Goal: Task Accomplishment & Management: Complete application form

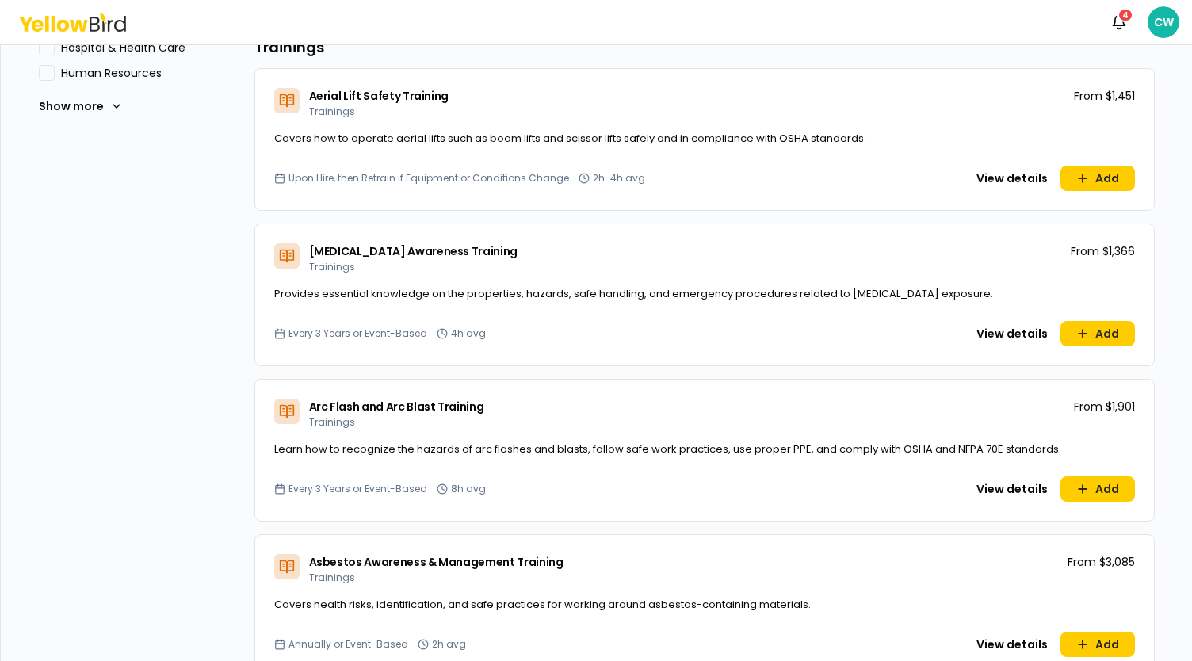
scroll to position [634, 0]
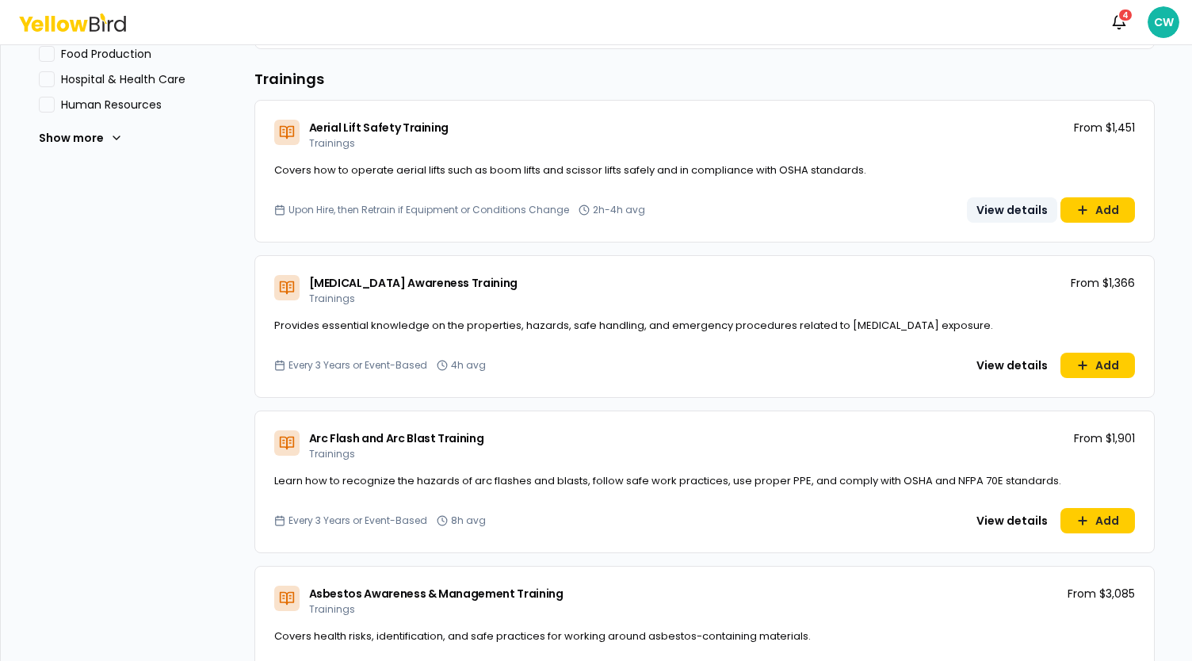
click at [995, 212] on button "View details" at bounding box center [1012, 209] width 90 height 25
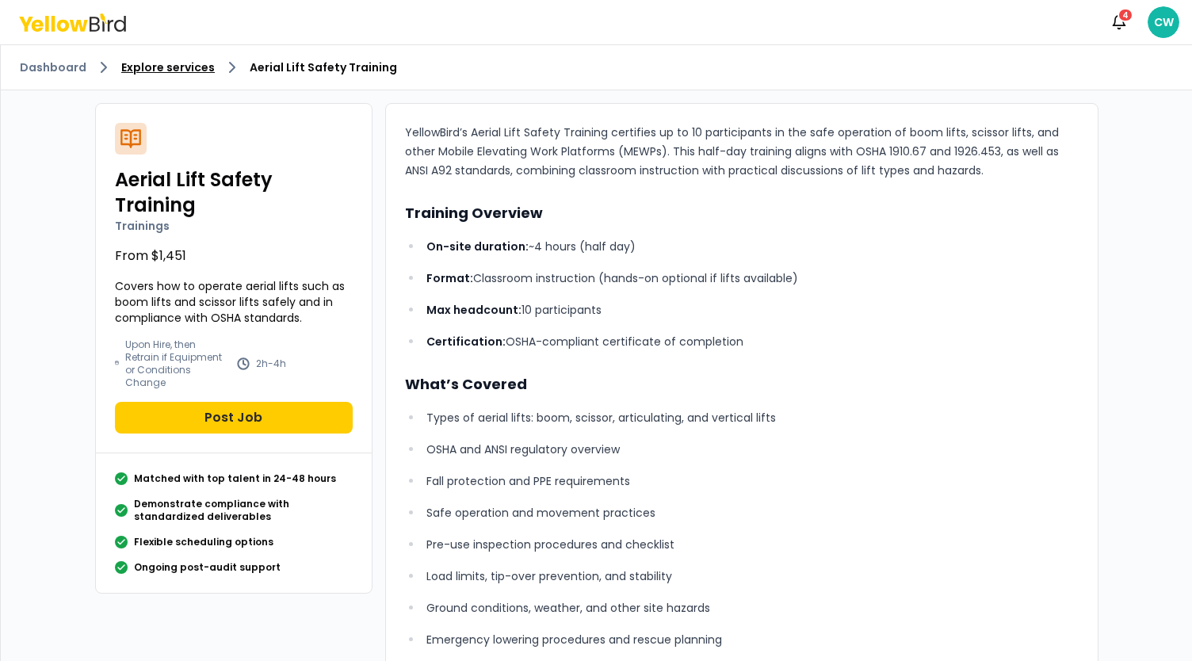
click at [184, 72] on link "Explore services" at bounding box center [168, 67] width 94 height 16
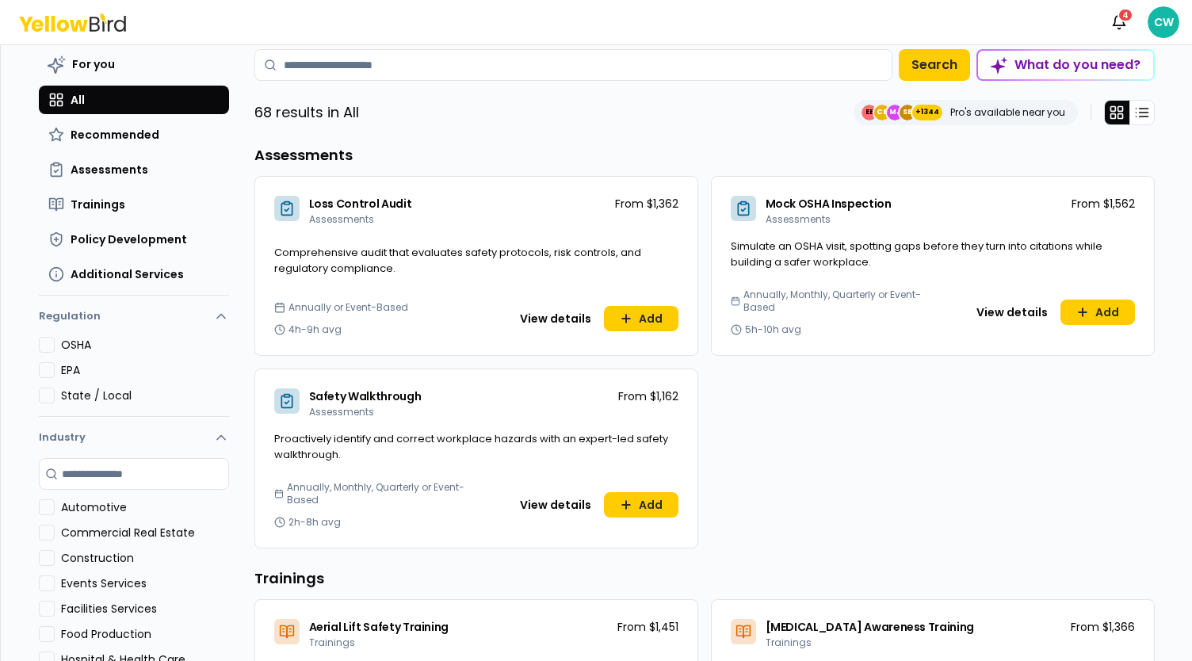
scroll to position [79, 0]
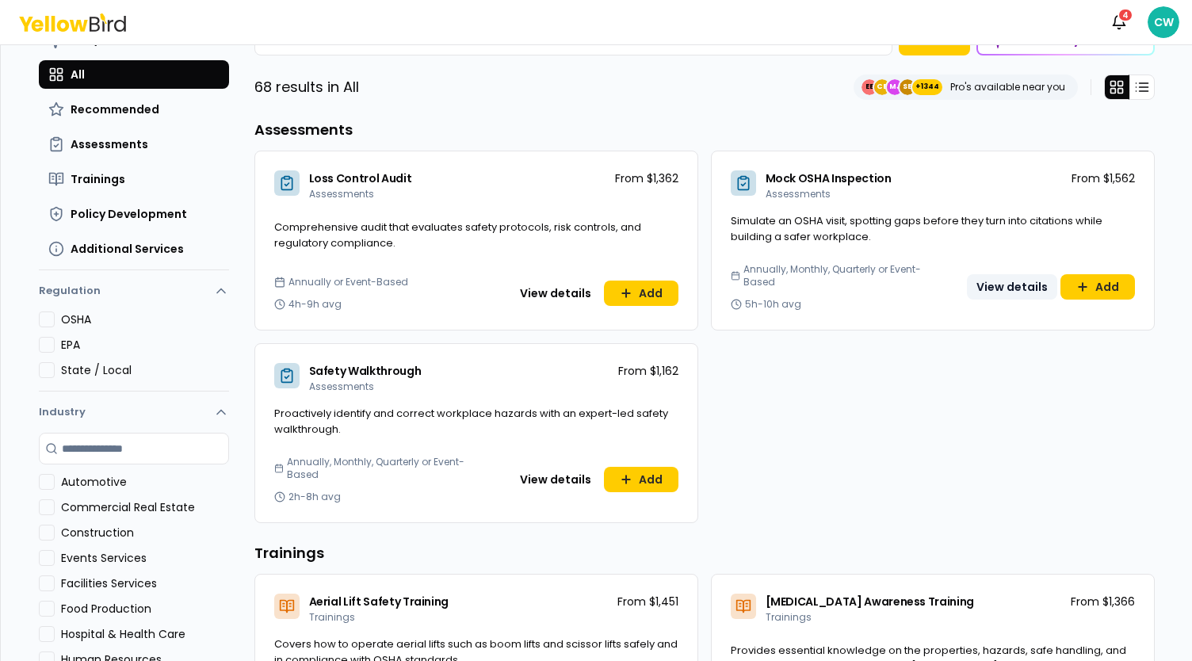
click at [1003, 288] on button "View details" at bounding box center [1012, 286] width 90 height 25
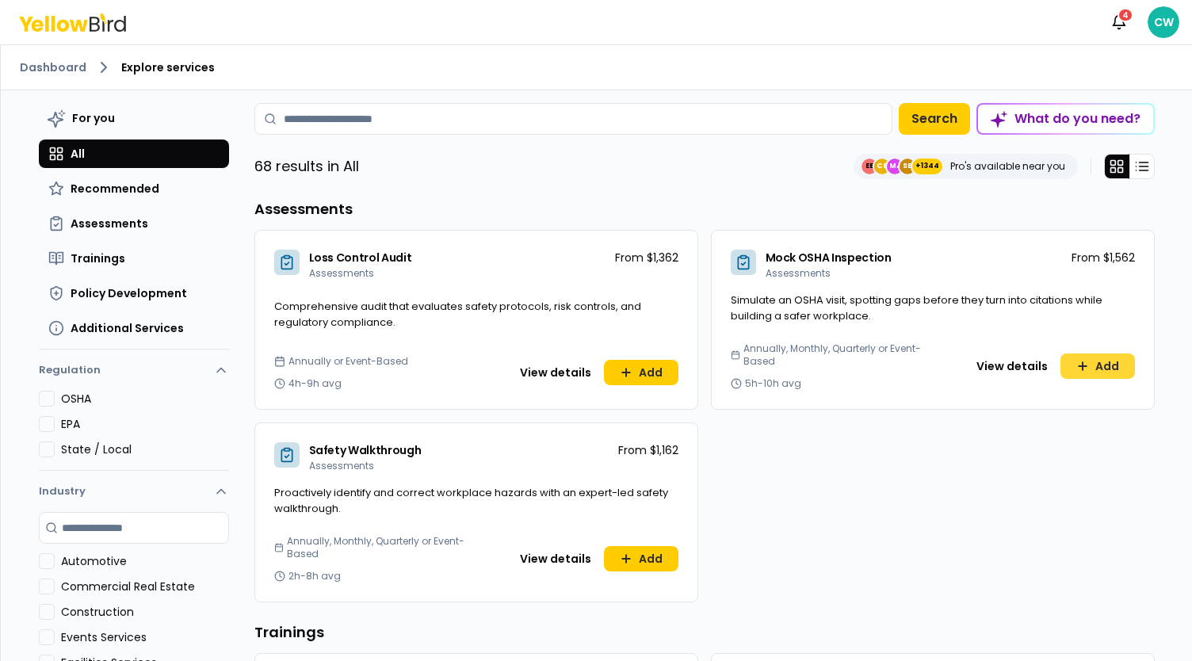
click at [1079, 366] on icon at bounding box center [1082, 366] width 7 height 0
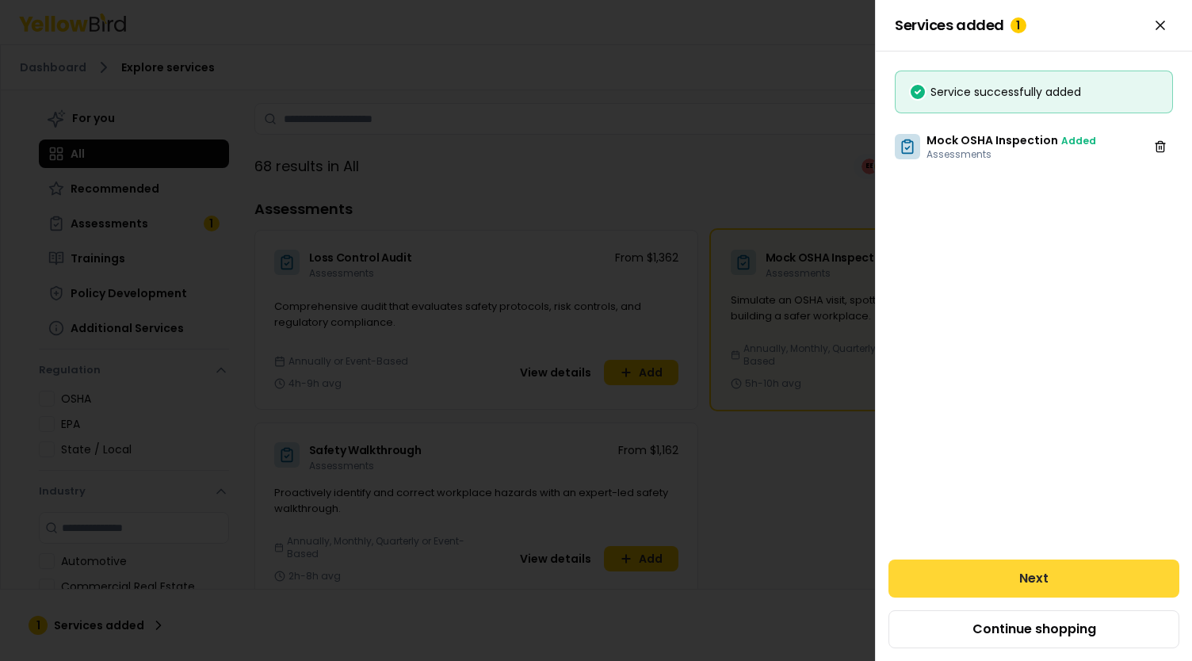
click at [1037, 575] on button "Next" at bounding box center [1033, 579] width 291 height 38
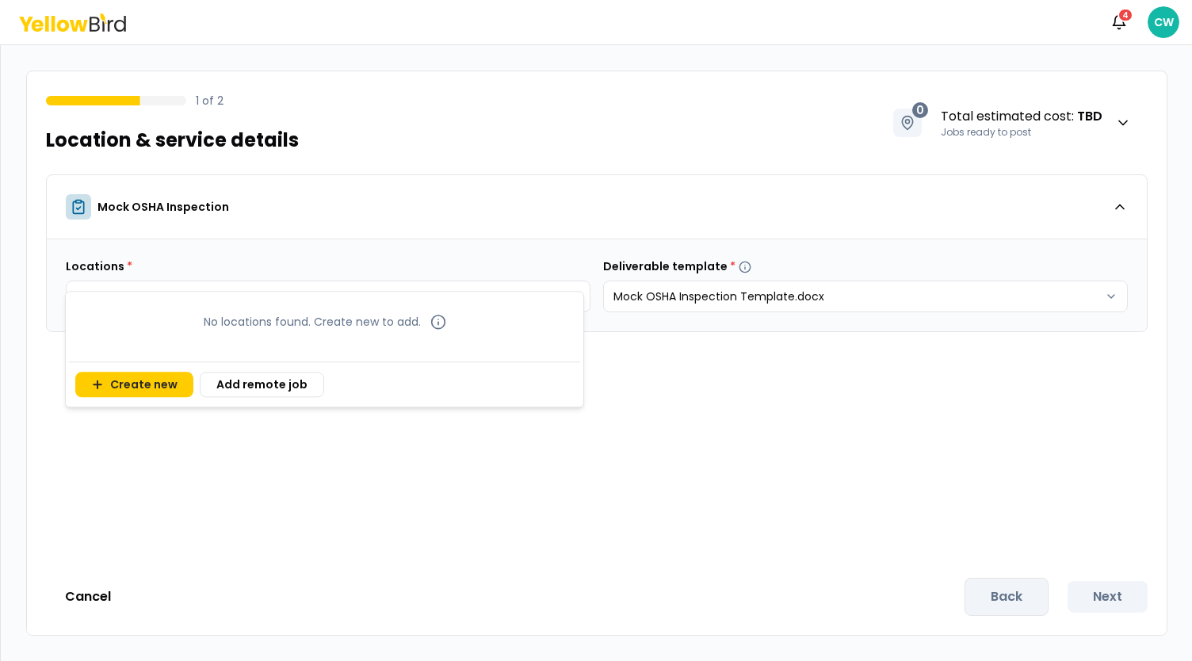
click at [281, 296] on body "Notifications 4 CW 1 of 2 Location & service details 0 Total estimated cost : T…" at bounding box center [596, 330] width 1192 height 661
click at [149, 386] on button "Create new" at bounding box center [134, 384] width 118 height 25
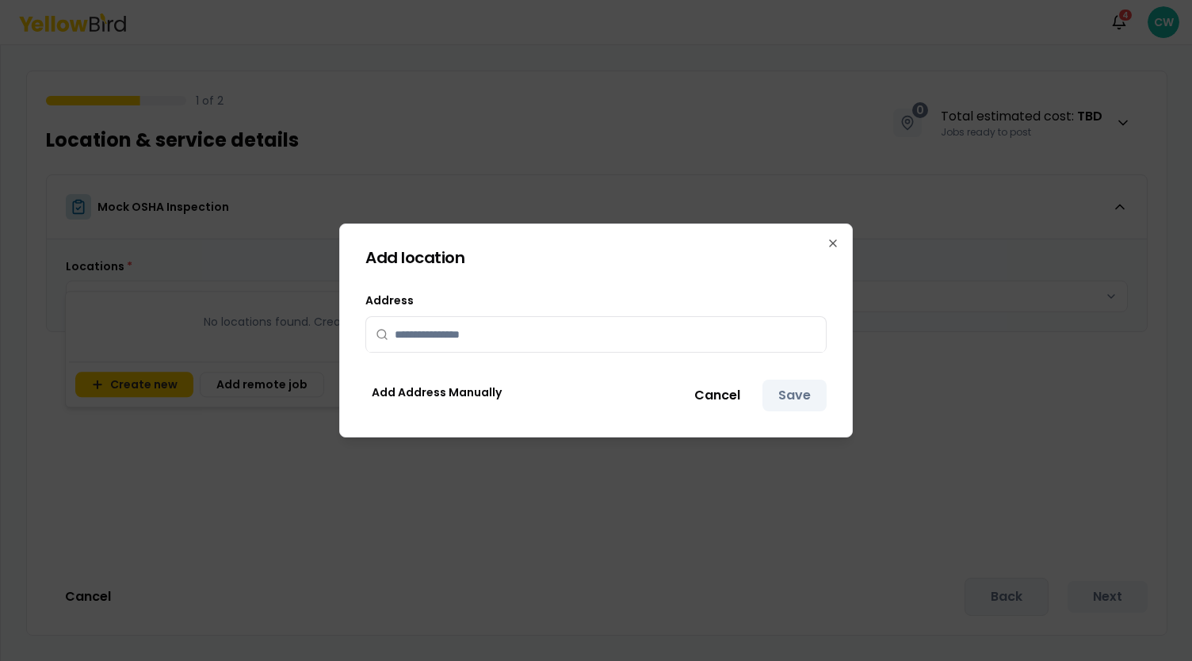
click at [510, 336] on input "text" at bounding box center [606, 334] width 422 height 35
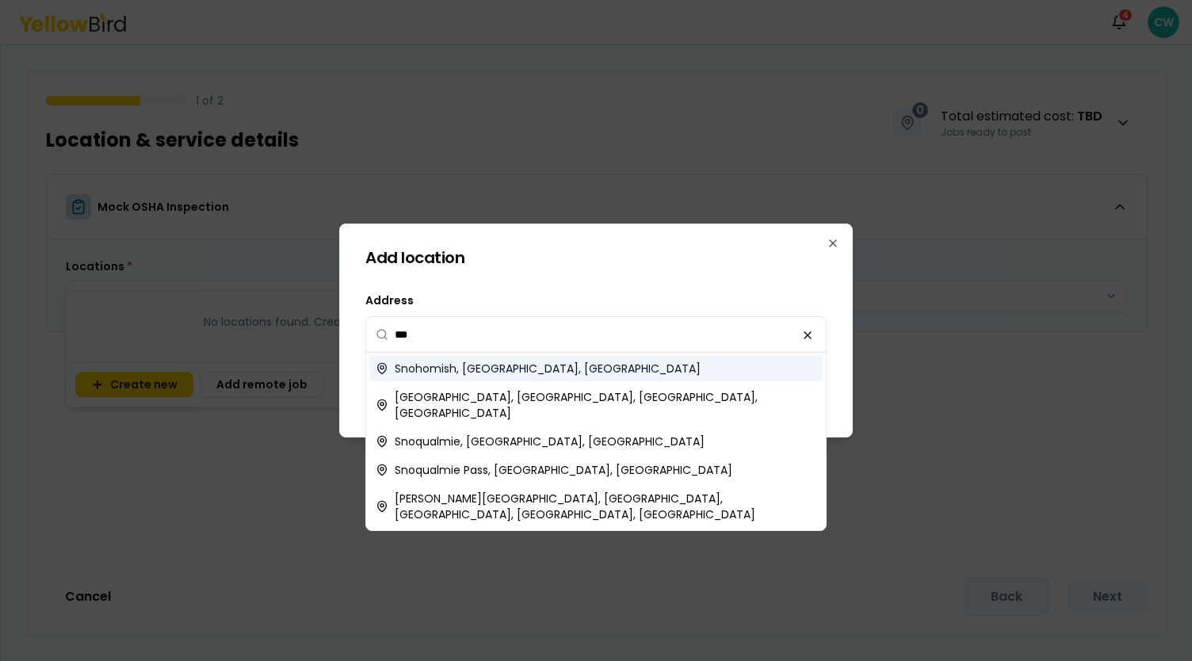
click at [506, 371] on span "Snohomish, WA, USA" at bounding box center [548, 369] width 306 height 16
type input "**********"
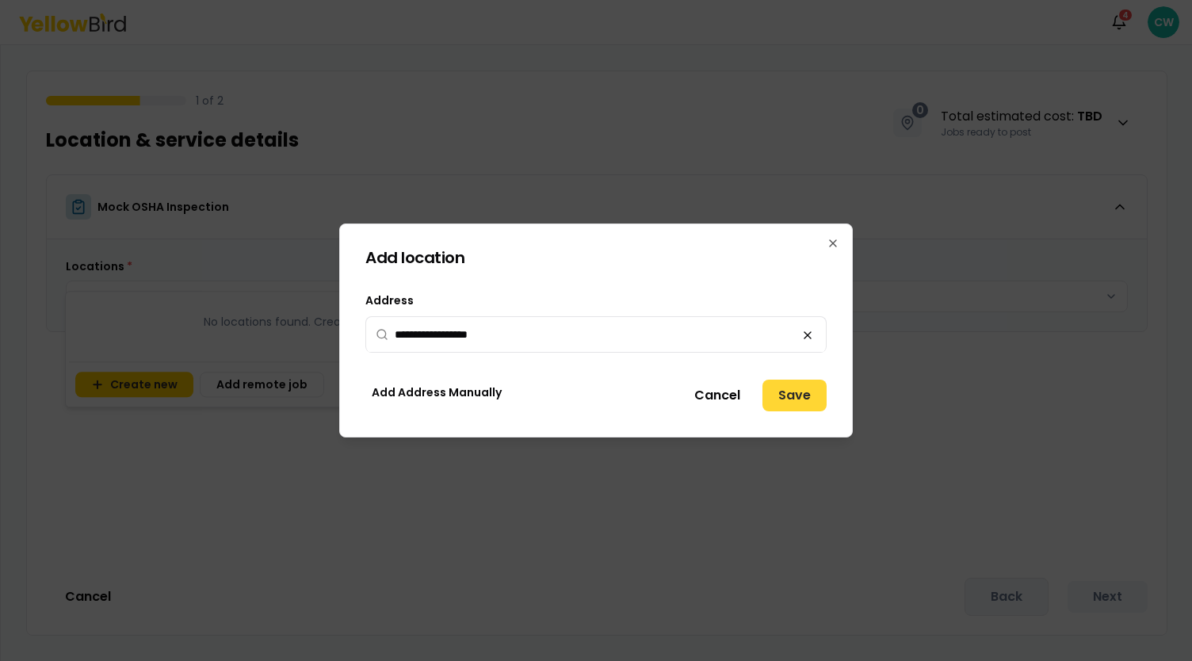
click at [789, 400] on button "Save" at bounding box center [794, 396] width 64 height 32
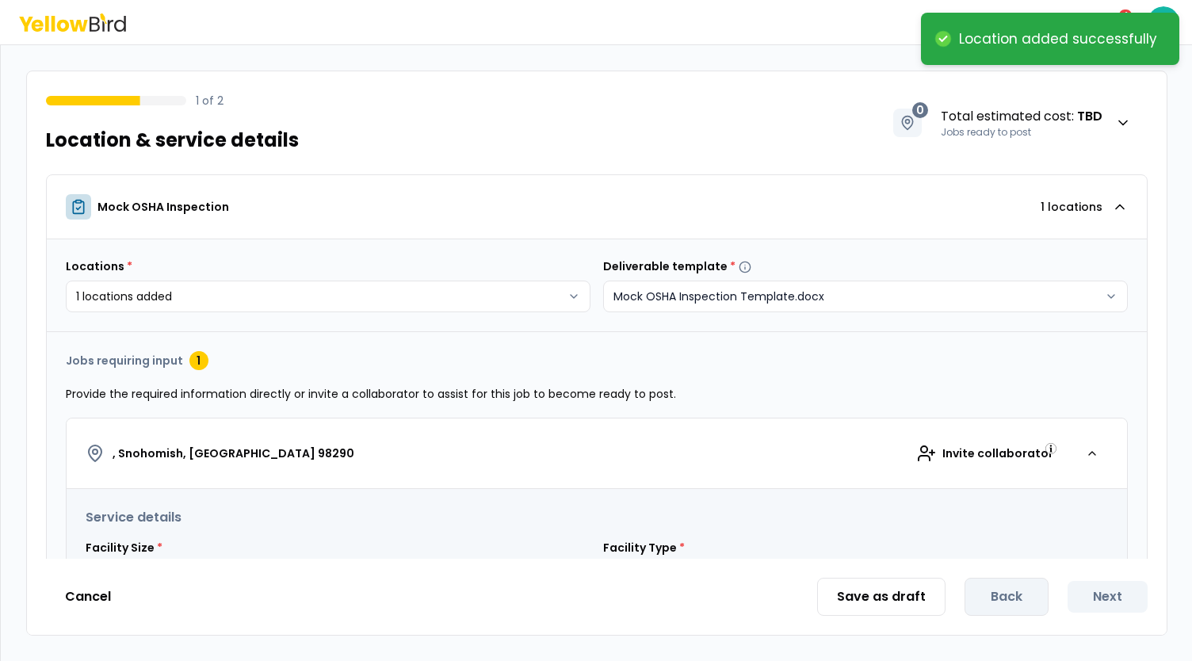
click at [793, 296] on html "**********" at bounding box center [596, 330] width 1192 height 661
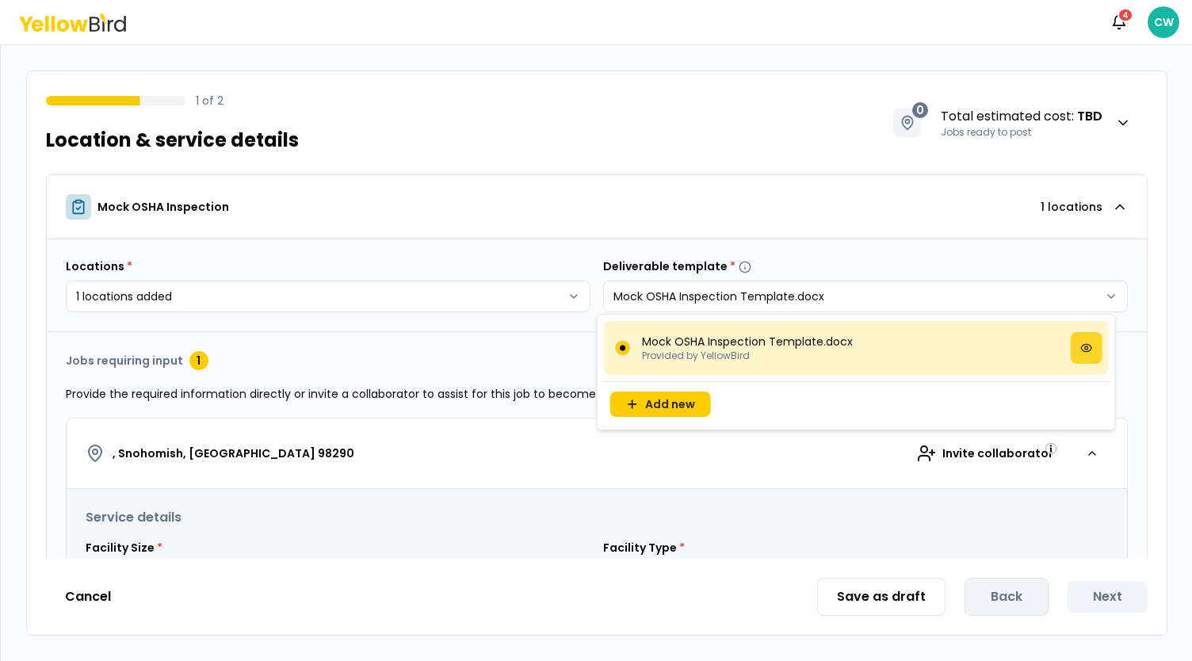
click at [1089, 351] on icon at bounding box center [1086, 348] width 13 height 13
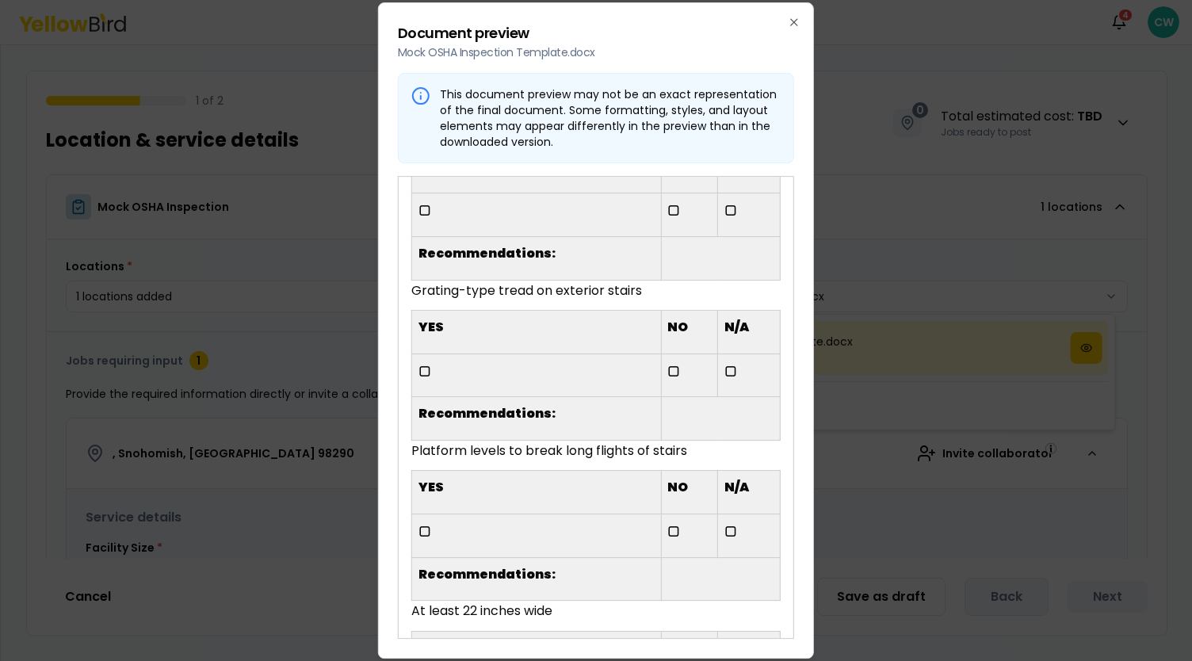
scroll to position [4993, 0]
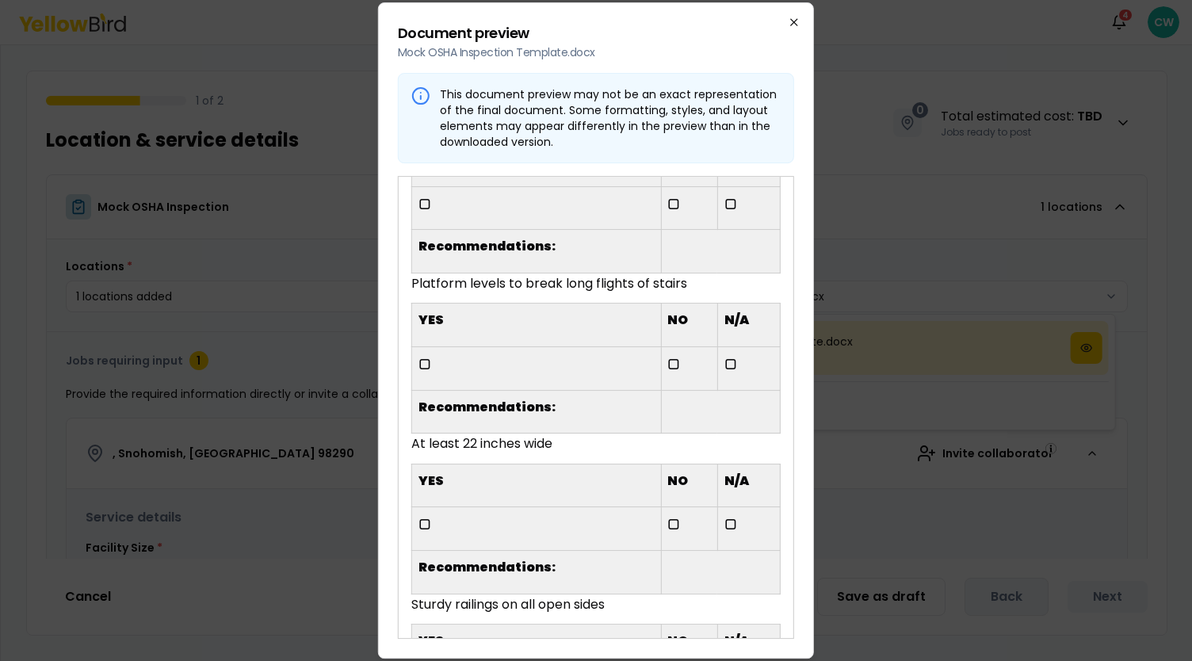
click at [796, 22] on icon "button" at bounding box center [794, 22] width 13 height 13
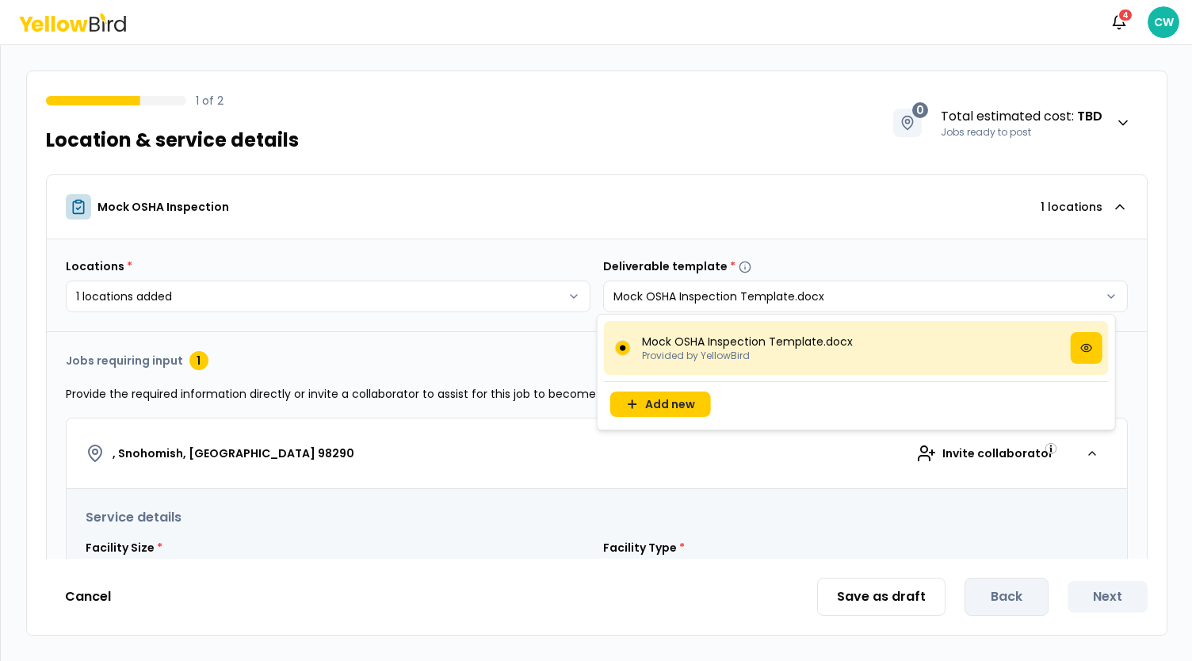
click at [638, 218] on html "**********" at bounding box center [596, 330] width 1192 height 661
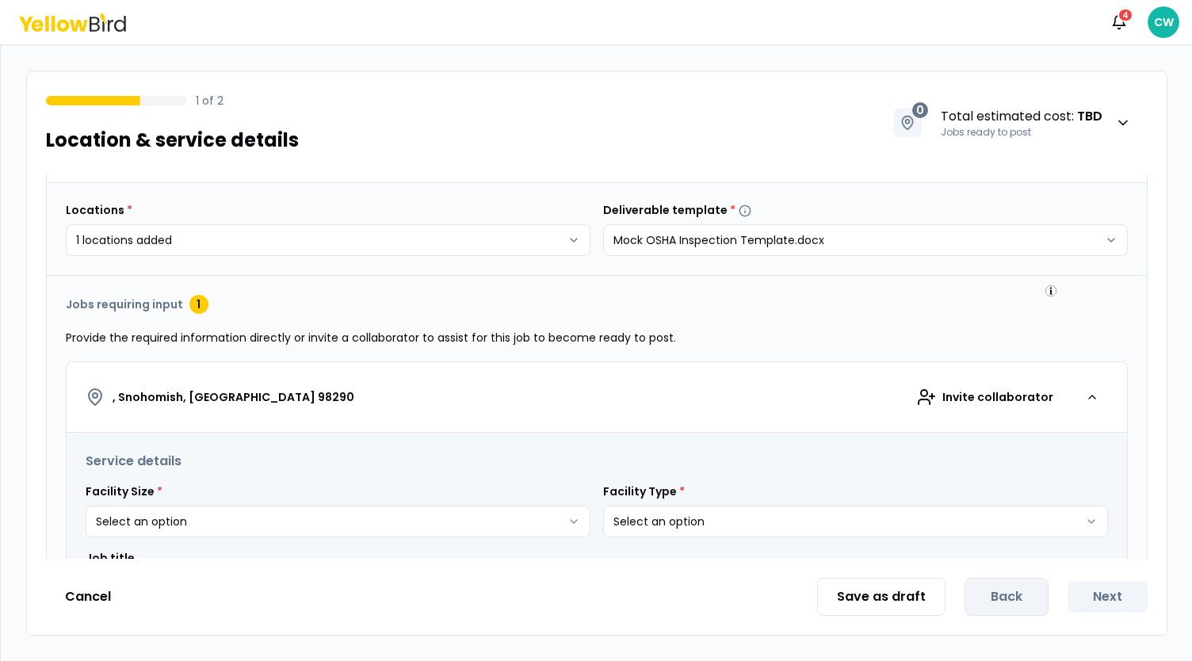
scroll to position [159, 0]
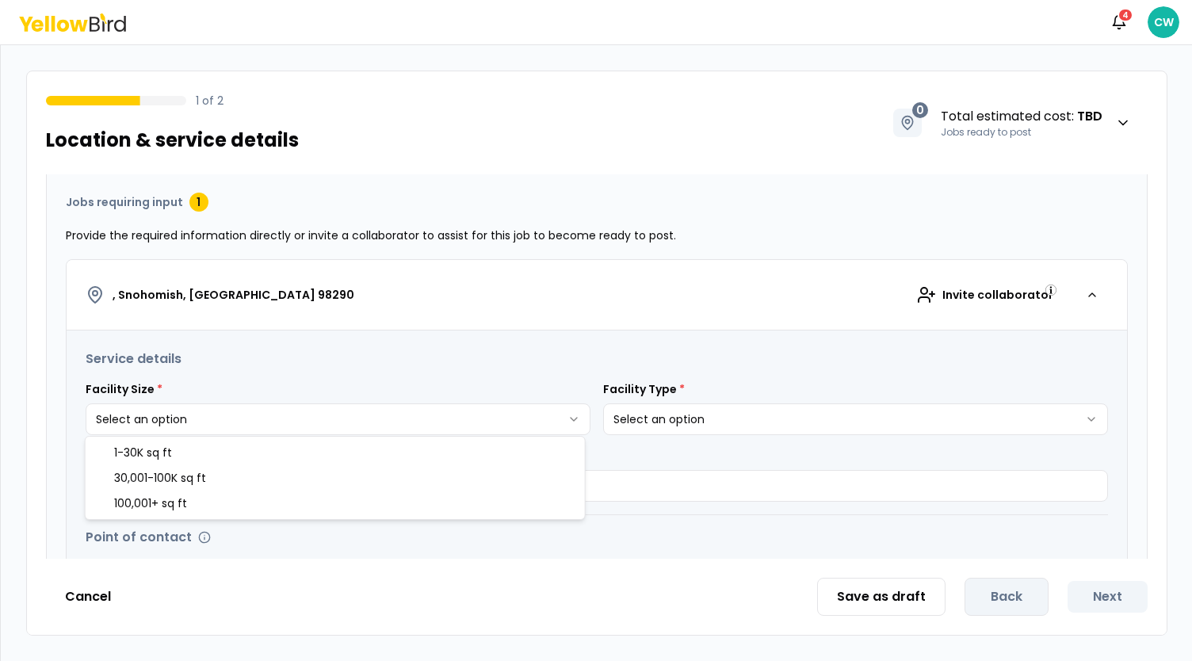
click at [299, 416] on html "**********" at bounding box center [596, 330] width 1192 height 661
select select "*"
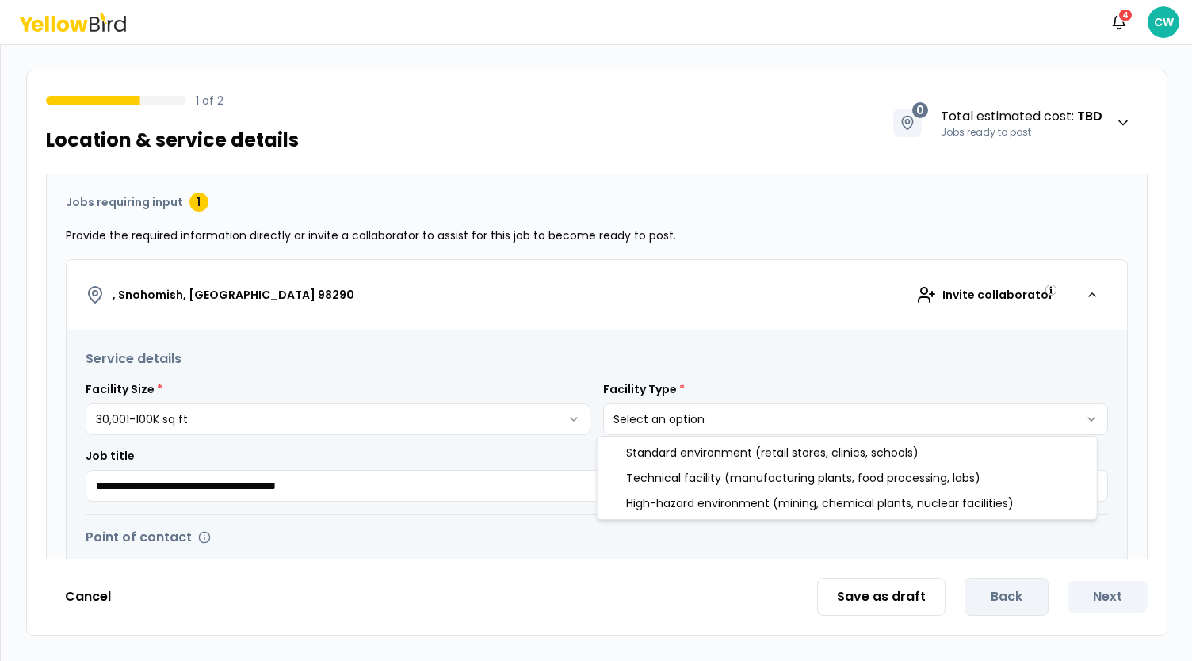
click at [747, 418] on html "**********" at bounding box center [596, 330] width 1192 height 661
select select "*"
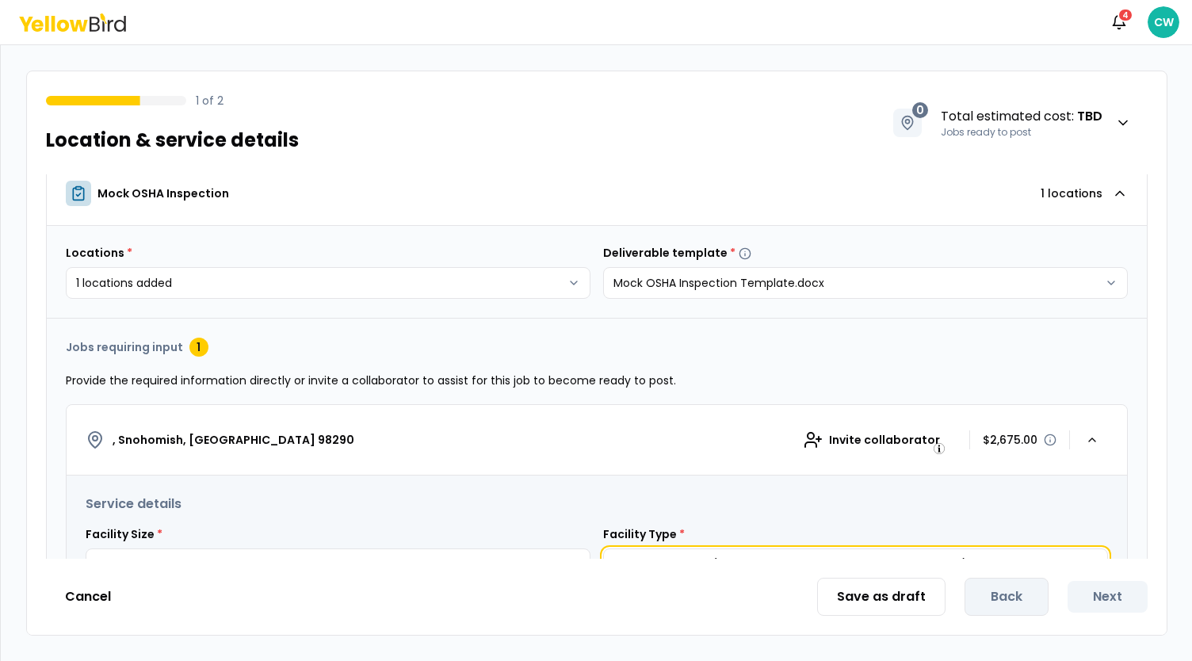
scroll to position [0, 0]
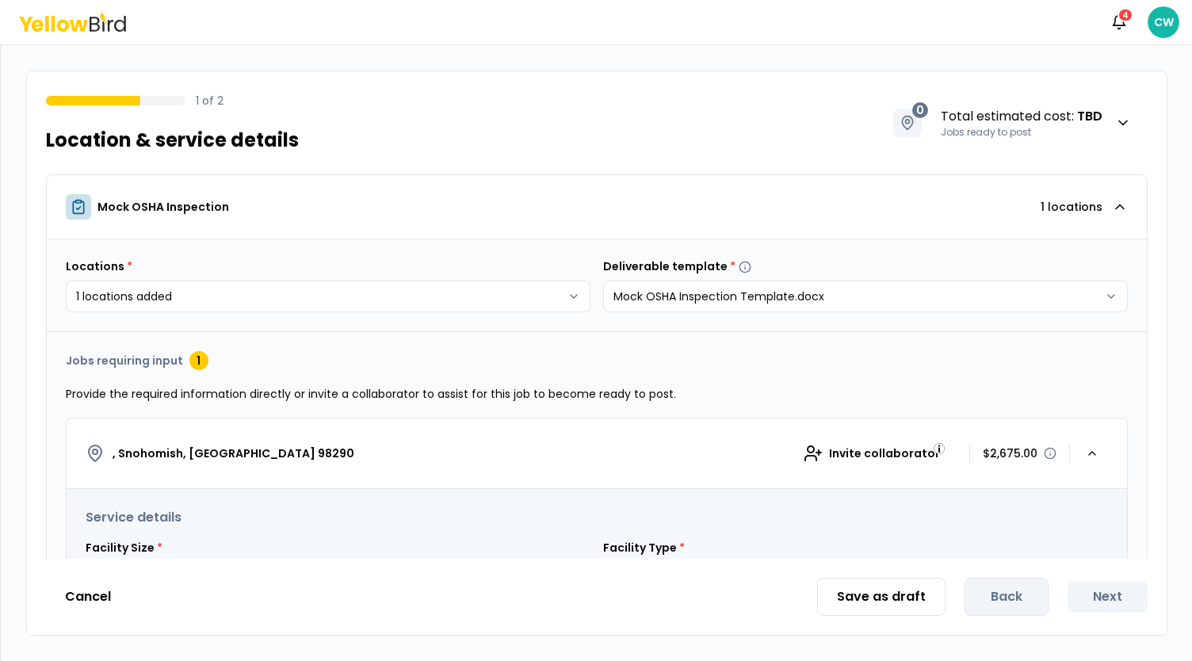
click at [75, 23] on icon at bounding box center [72, 22] width 107 height 18
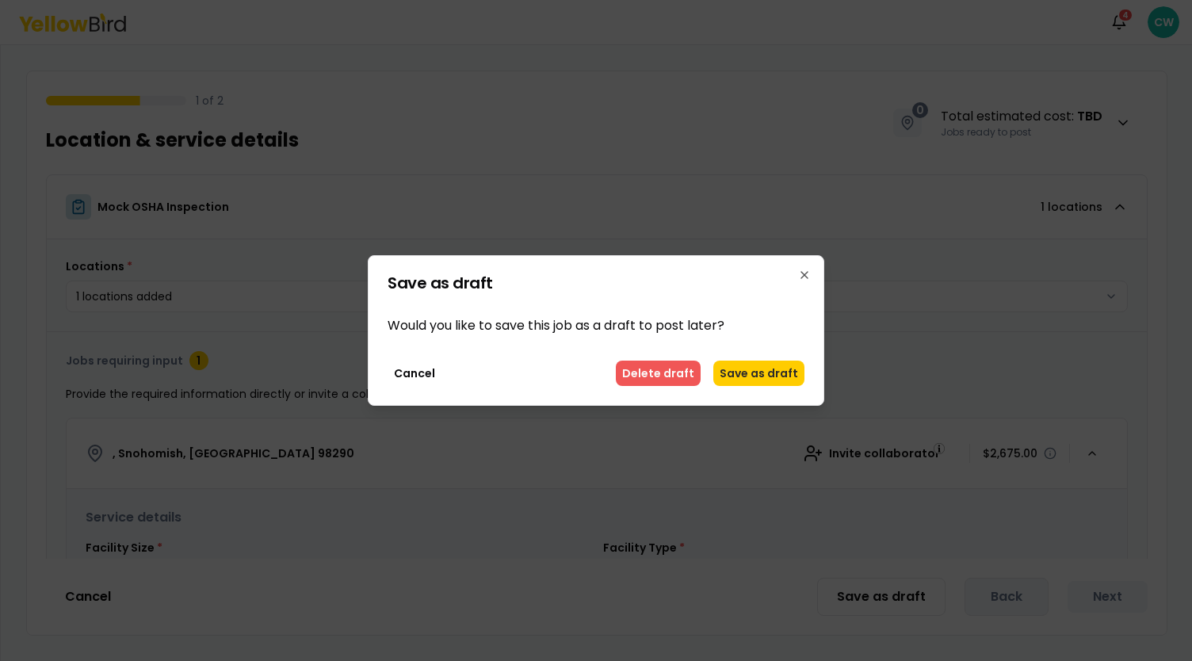
click at [694, 373] on button "Delete draft" at bounding box center [658, 373] width 85 height 25
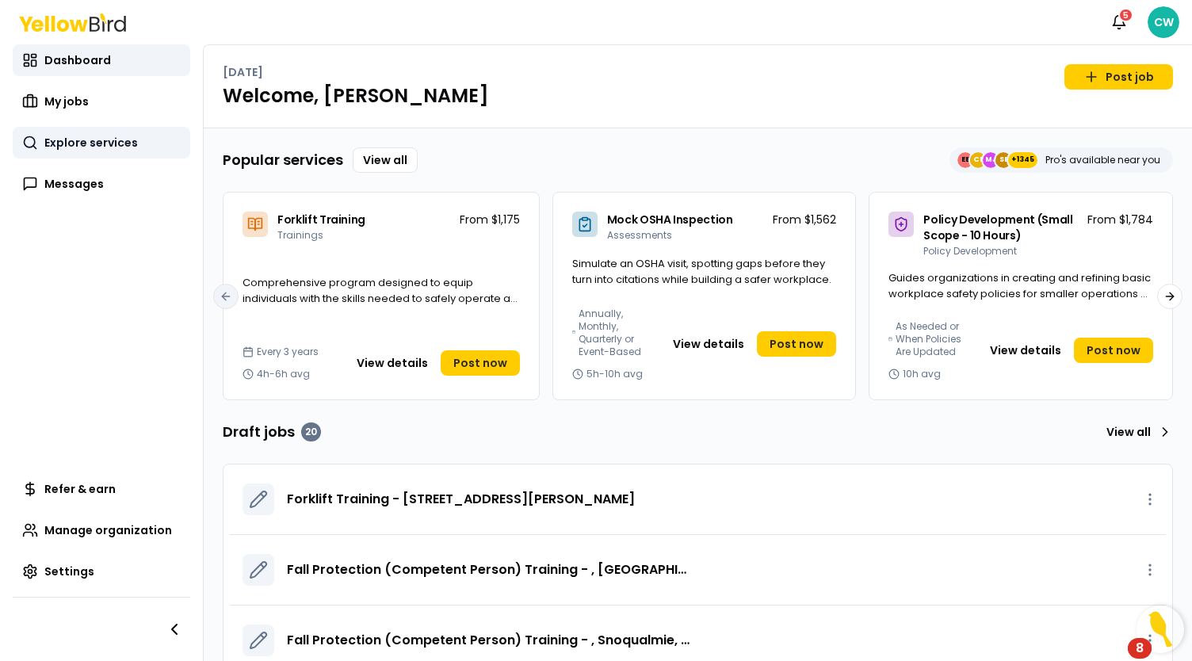
click at [100, 140] on span "Explore services" at bounding box center [91, 143] width 94 height 16
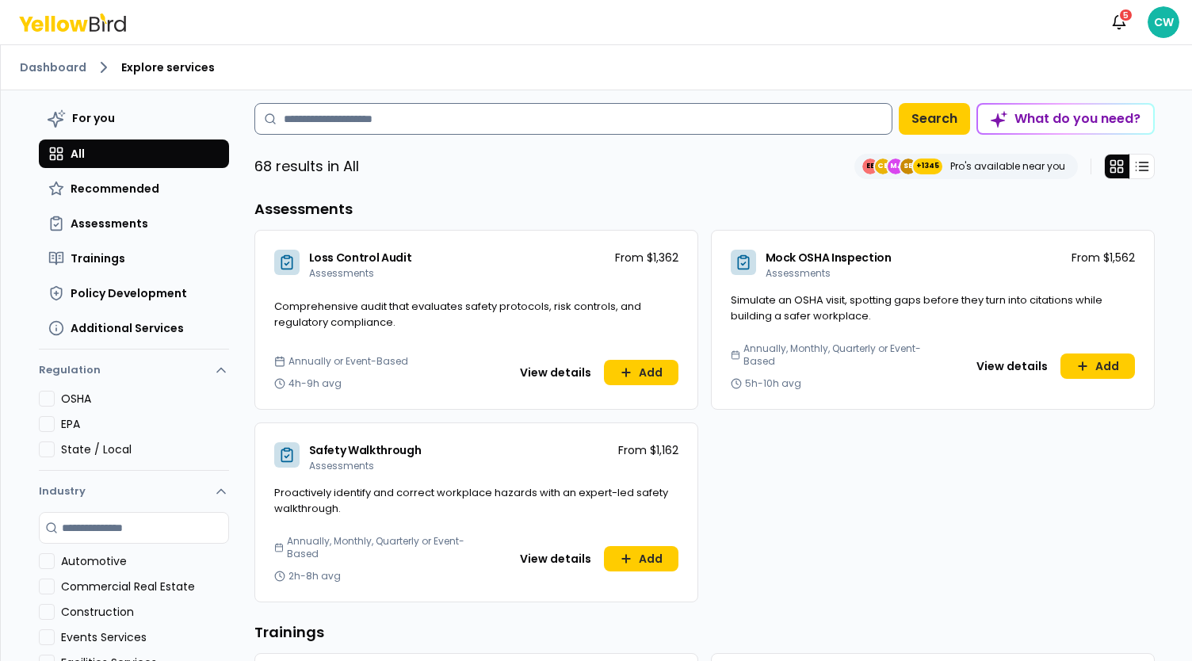
click at [365, 113] on input at bounding box center [573, 119] width 638 height 32
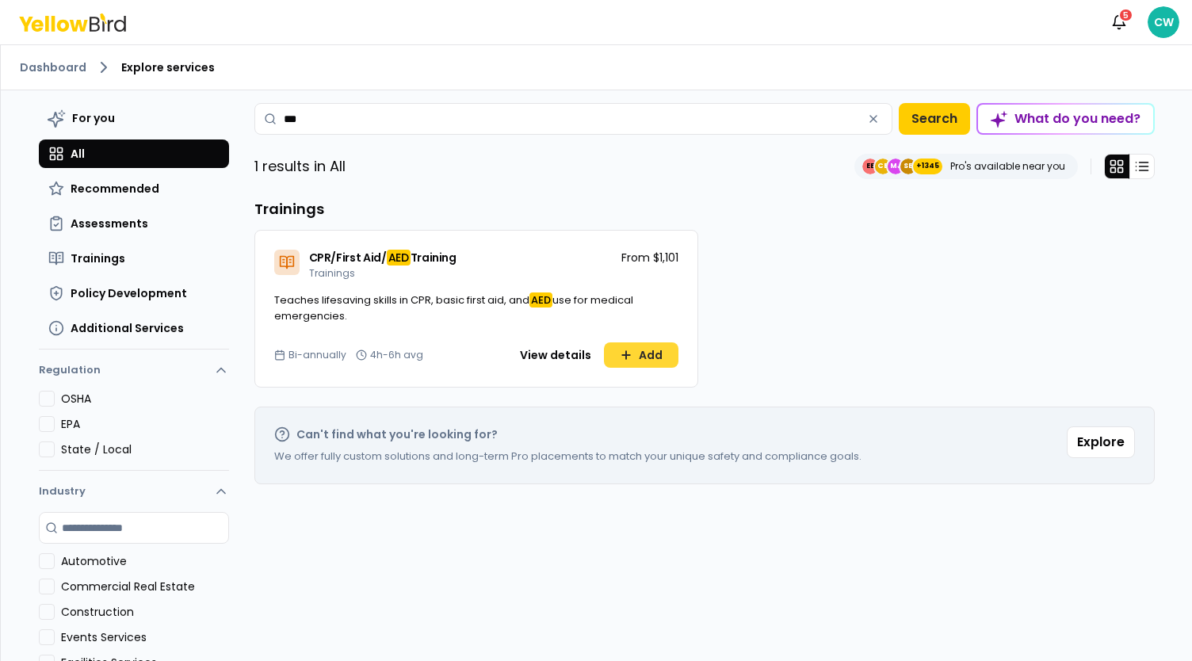
type input "***"
click at [654, 353] on button "Add" at bounding box center [641, 354] width 75 height 25
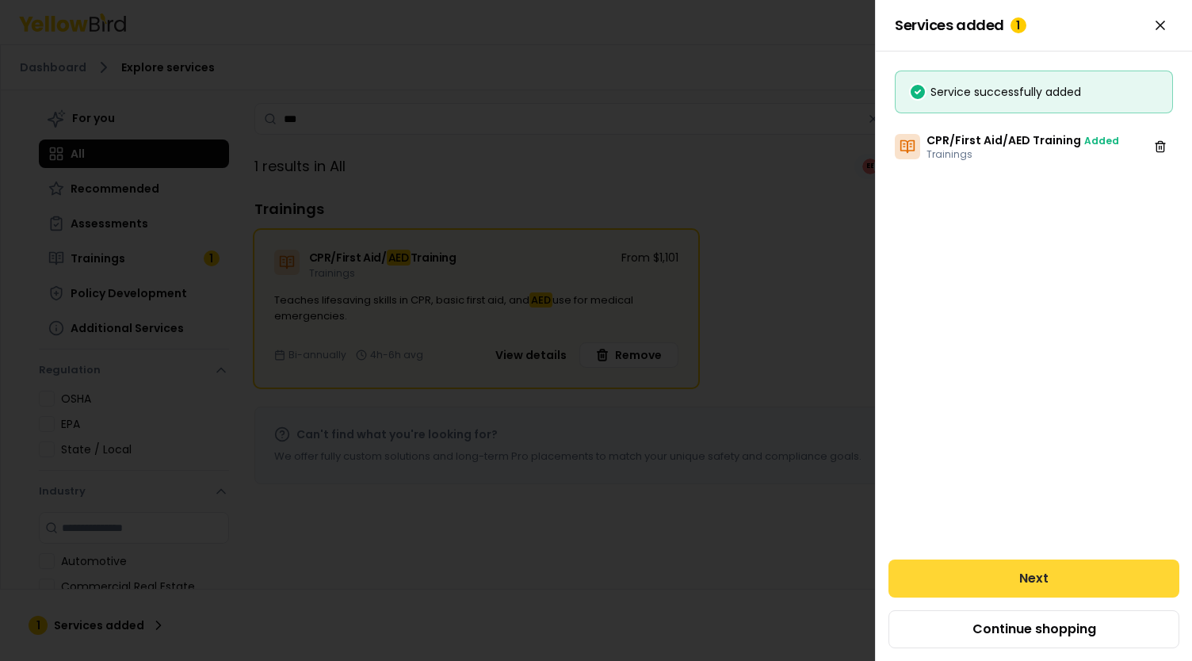
click at [1046, 579] on button "Next" at bounding box center [1033, 579] width 291 height 38
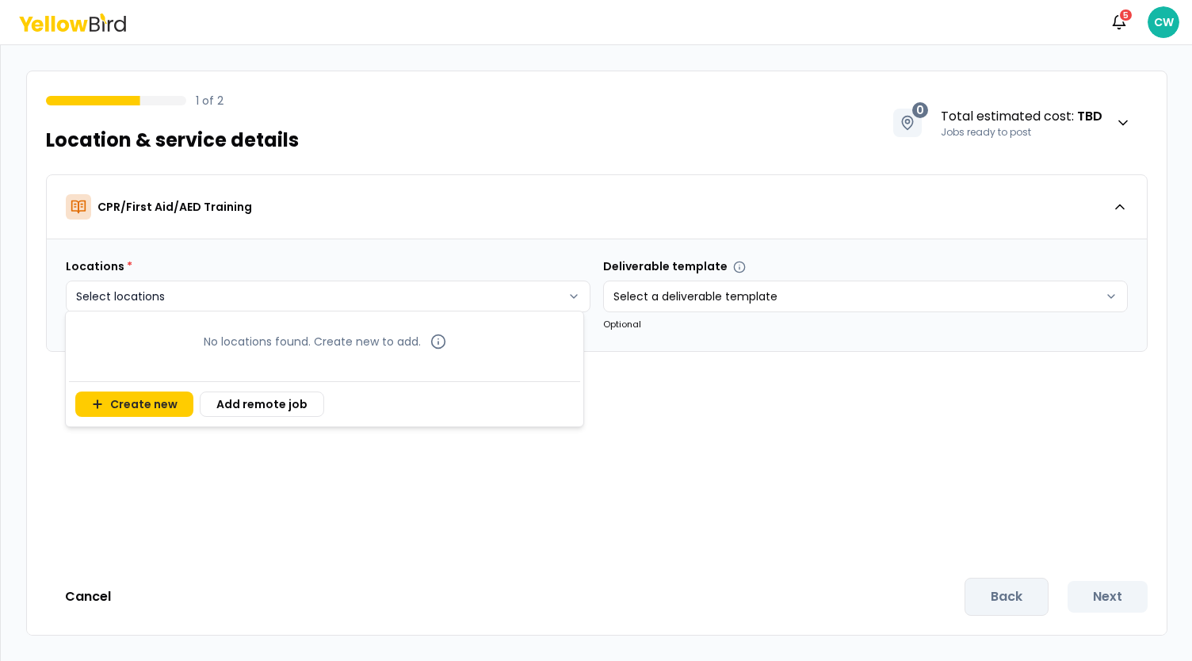
click at [426, 300] on html "Notifications 5 CW 1 of 2 Location & service details 0 Total estimated cost : T…" at bounding box center [596, 330] width 1192 height 661
click at [697, 445] on html "Notifications 5 CW 1 of 2 Location & service details 0 Total estimated cost : T…" at bounding box center [596, 330] width 1192 height 661
click at [77, 18] on icon at bounding box center [72, 22] width 107 height 18
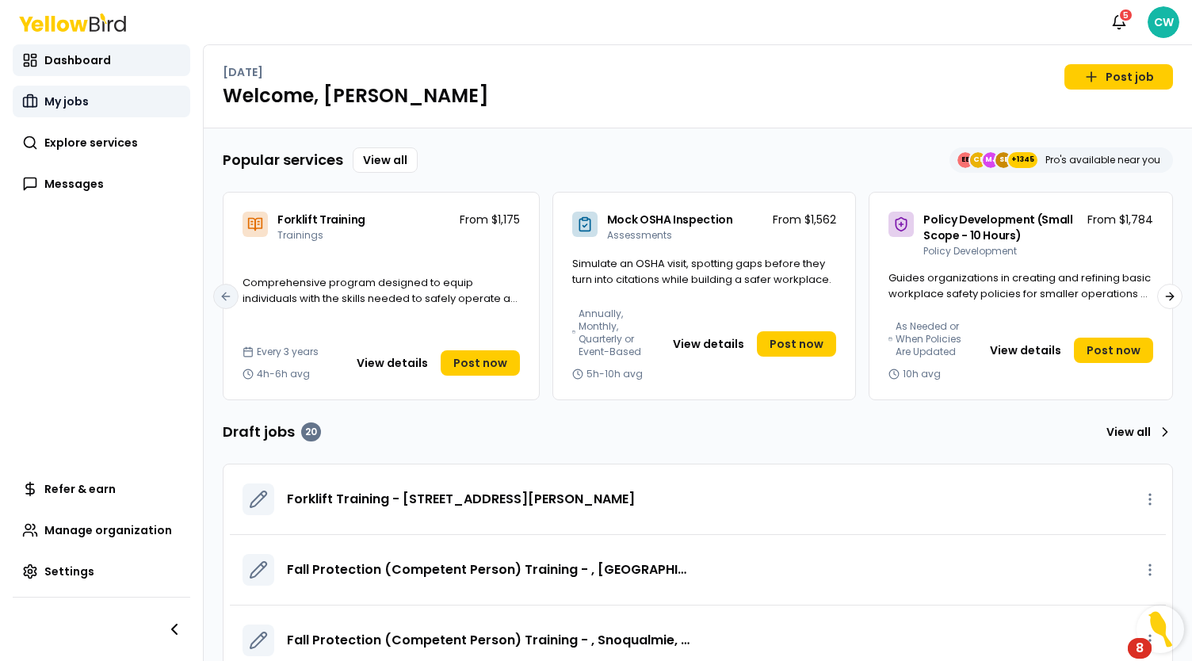
click at [63, 107] on span "My jobs" at bounding box center [66, 102] width 44 height 16
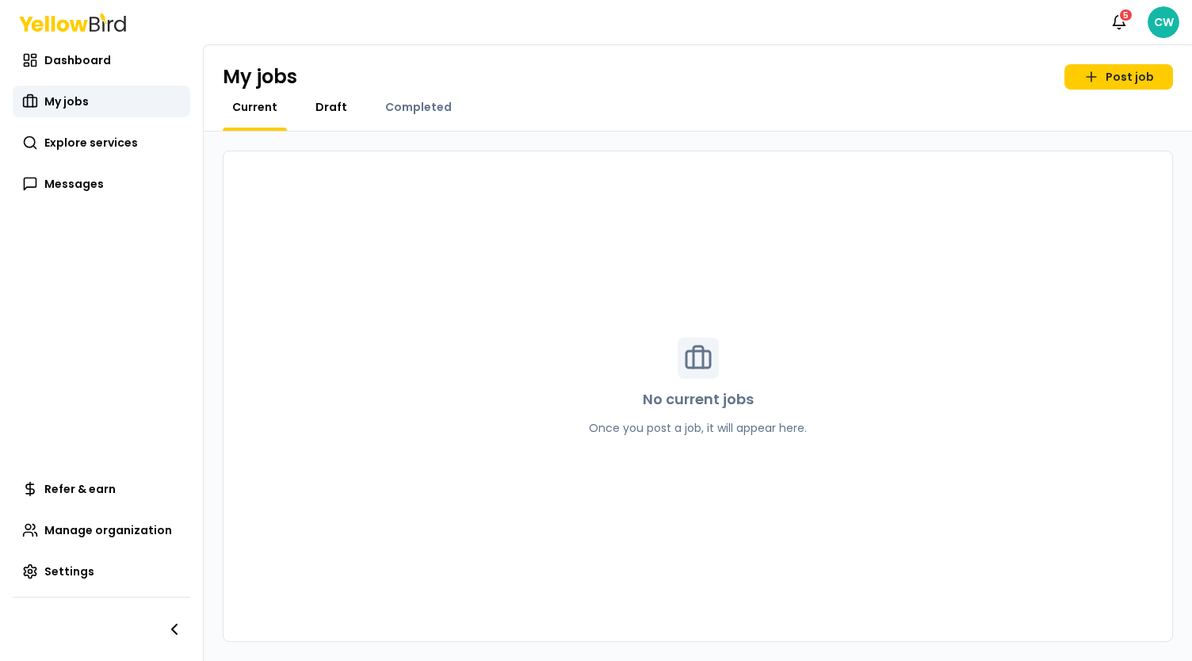
click at [332, 105] on span "Draft" at bounding box center [331, 107] width 32 height 16
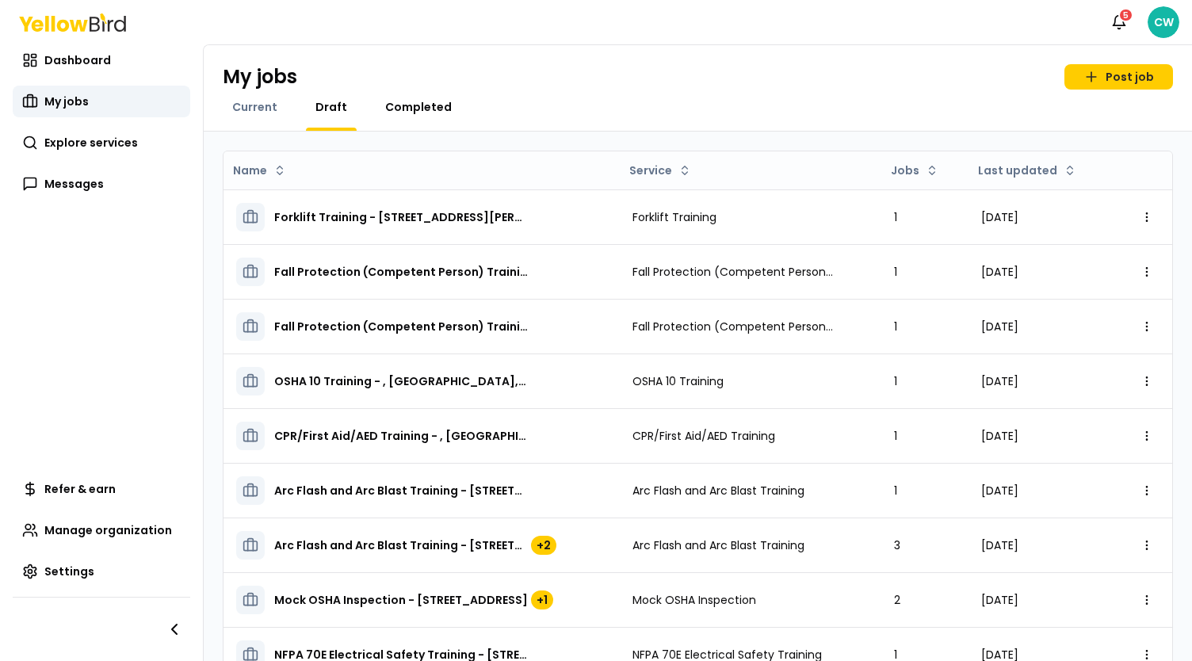
click at [409, 111] on span "Completed" at bounding box center [418, 107] width 67 height 16
